Goal: Transaction & Acquisition: Purchase product/service

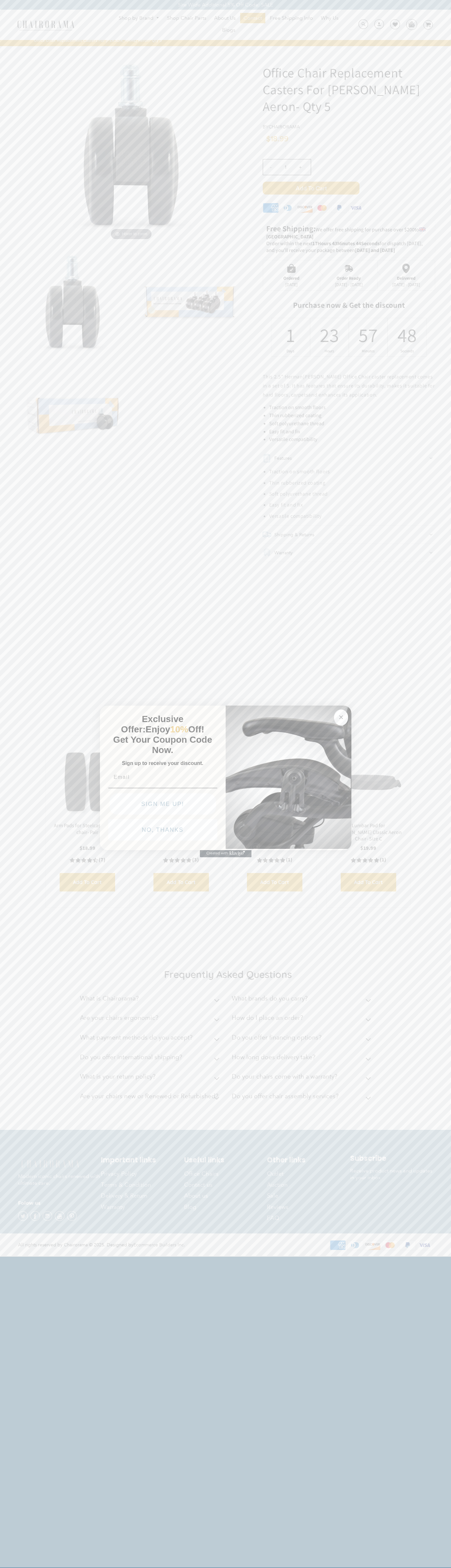
click at [163, 831] on button "NO, THANKS" at bounding box center [163, 829] width 109 height 21
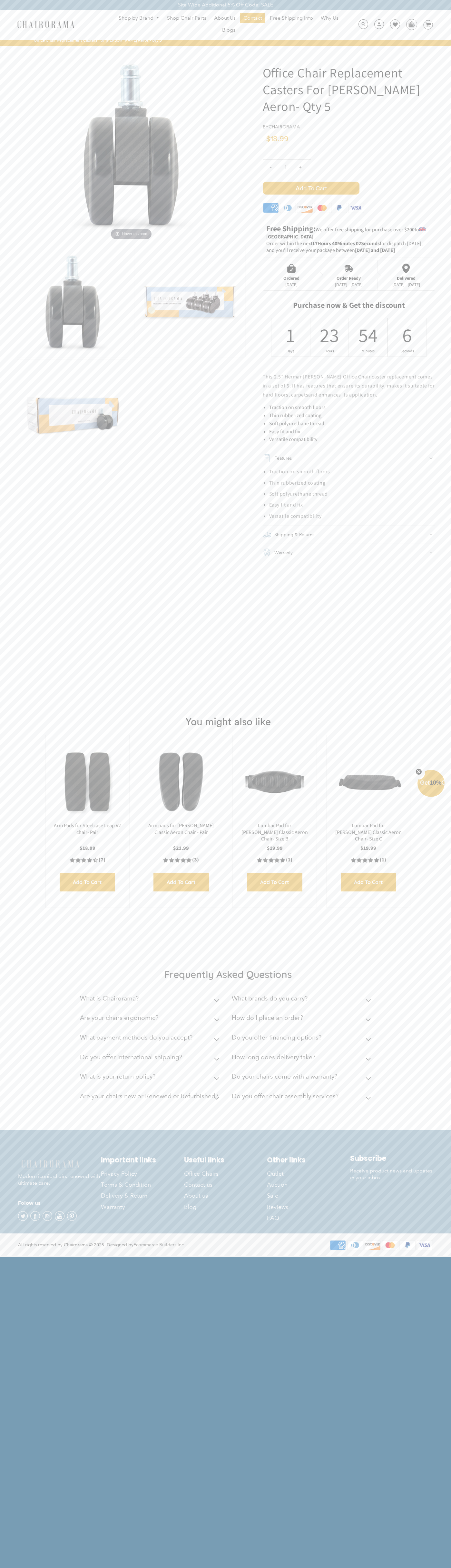
click at [311, 188] on span "Add to Cart" at bounding box center [311, 188] width 97 height 13
click at [393, 25] on icon at bounding box center [395, 24] width 5 height 5
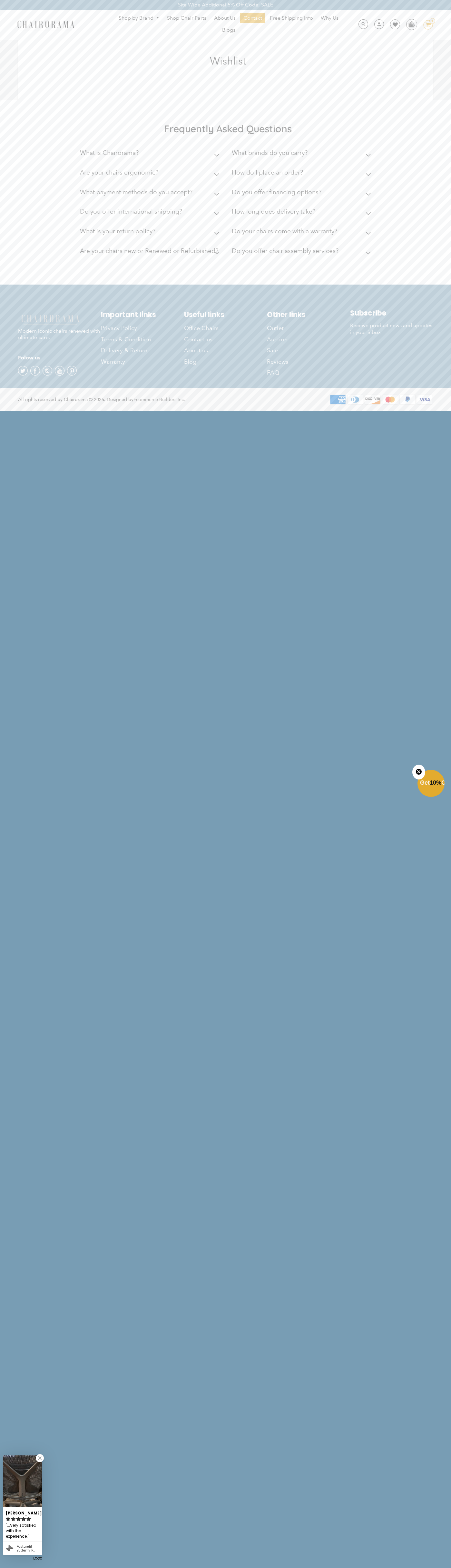
click at [144, 26] on ul "Shop by Brand Haworth Herman Miller Steelcase Knoll Human Scale" at bounding box center [228, 24] width 246 height 24
click at [441, 410] on html "Site Wide Additional 5% Off Code: SALE Site Wide Additional 5% Off Code: SALE S…" at bounding box center [225, 205] width 451 height 410
click at [33, 410] on html "Site Wide Additional 5% Off Code: SALE Site Wide Additional 5% Off Code: SALE S…" at bounding box center [225, 205] width 451 height 410
click at [13, 143] on div "Frequently Asked Questions What is Chairorama? Chairorama is your go-to destina…" at bounding box center [225, 192] width 451 height 185
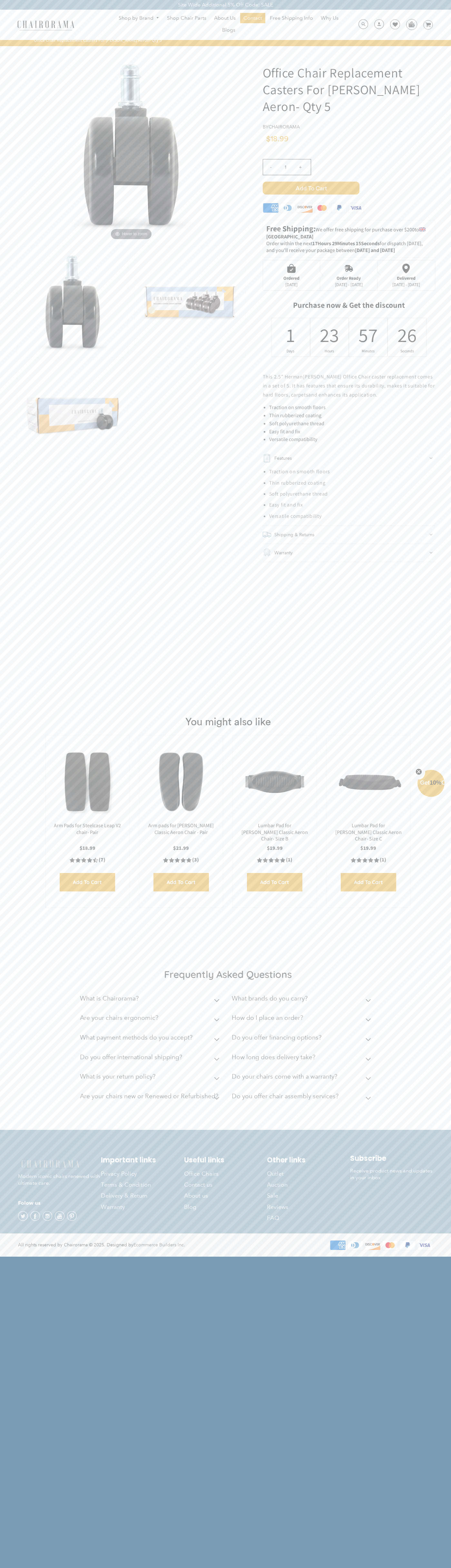
click at [288, 209] on icon at bounding box center [287, 208] width 8 height 6
click at [349, 175] on div "- 1 +" at bounding box center [349, 169] width 172 height 26
click at [311, 188] on span "Add to Cart" at bounding box center [311, 188] width 97 height 13
click at [292, 275] on div "Ordered" at bounding box center [292, 278] width 16 height 5
click at [311, 188] on span "Add to Cart" at bounding box center [311, 188] width 97 height 13
